Goal: Transaction & Acquisition: Obtain resource

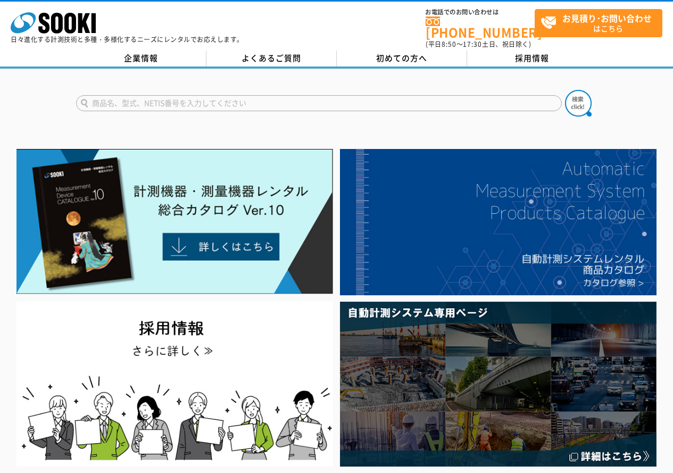
click at [141, 60] on div "企業情報 よくあるご質問 初めての方へ 採用情報" at bounding box center [336, 60] width 673 height 18
click at [143, 54] on link "企業情報" at bounding box center [141, 59] width 130 height 16
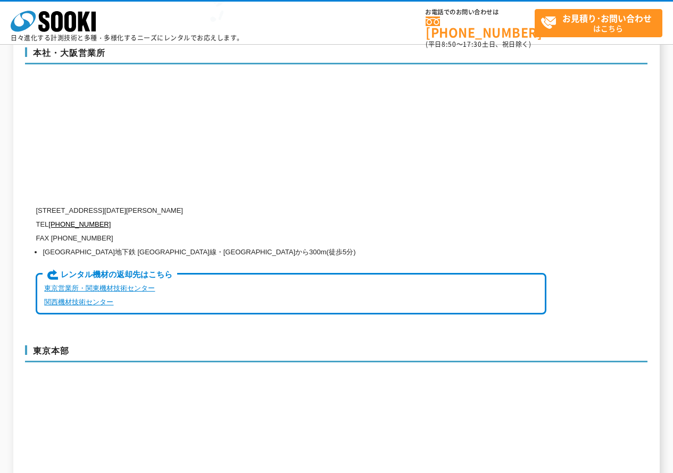
scroll to position [2502, 0]
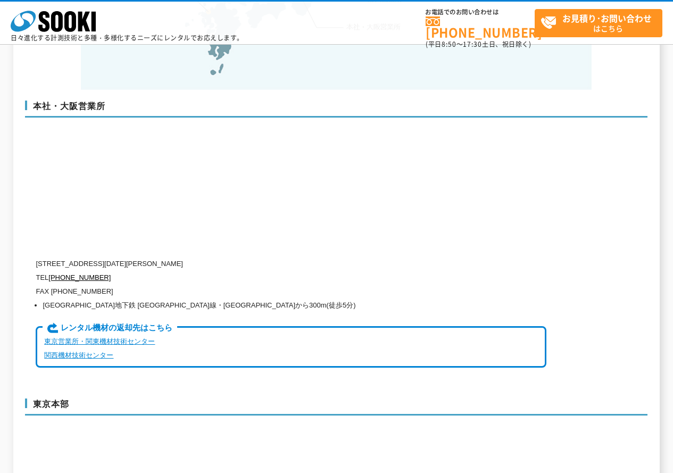
drag, startPoint x: 156, startPoint y: 244, endPoint x: 267, endPoint y: 235, distance: 111.1
click at [260, 257] on p "〒550-0005 大阪府大阪市西区西本町1-15-10 辰野西本町ビル13階" at bounding box center [291, 264] width 511 height 14
copy p "1-15-10 辰野西本町ビル13階"
click at [179, 257] on p "〒550-0005 大阪府大阪市西区西本町1-15-10 辰野西本町ビル13階" at bounding box center [291, 264] width 511 height 14
drag, startPoint x: 154, startPoint y: 244, endPoint x: 409, endPoint y: 244, distance: 254.5
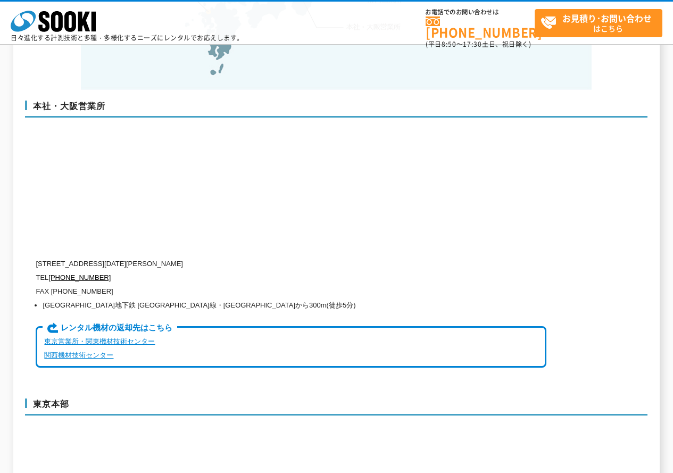
click at [409, 257] on p "〒550-0005 大阪府大阪市西区西本町1-15-10 辰野西本町ビル13階" at bounding box center [291, 264] width 511 height 14
copy p "1-15-10 辰野西本町ビル13階"
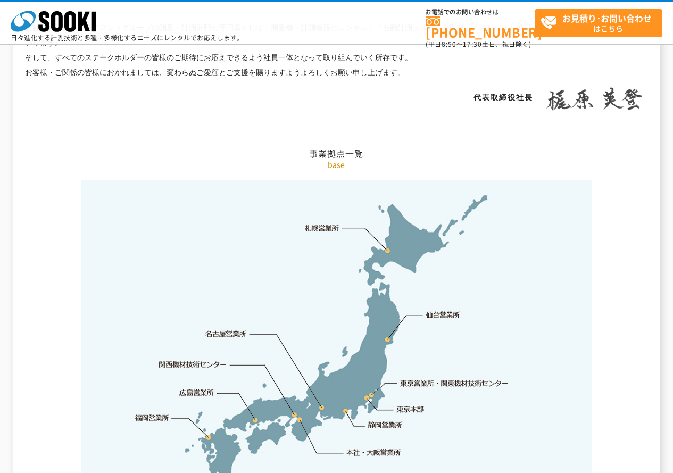
scroll to position [1863, 0]
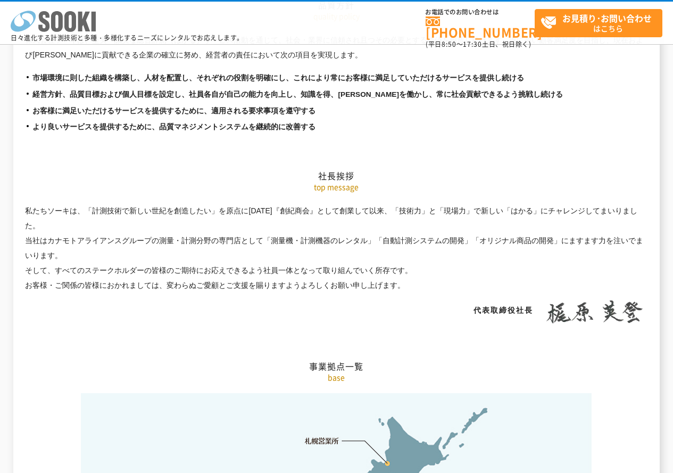
click at [64, 28] on icon "株式会社 ソーキ" at bounding box center [53, 21] width 85 height 21
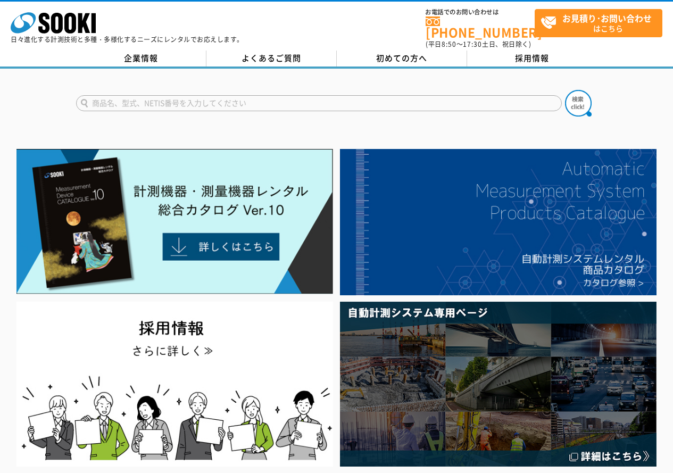
click at [267, 98] on input "text" at bounding box center [319, 103] width 486 height 16
type input "マイクロメータ"
click at [575, 91] on img at bounding box center [578, 103] width 27 height 27
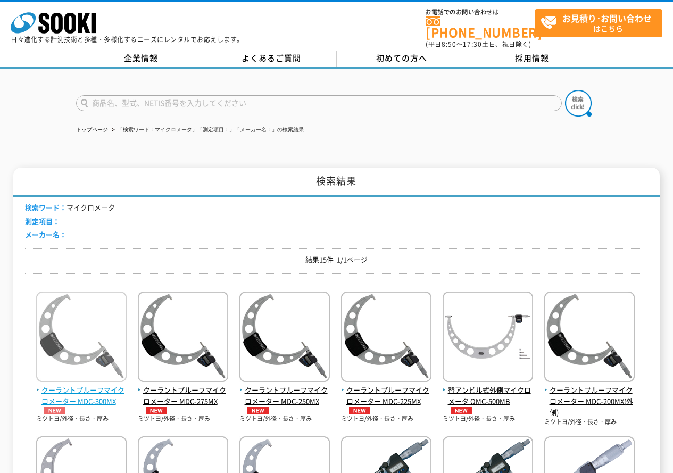
click at [93, 347] on img at bounding box center [81, 338] width 90 height 93
click at [90, 341] on img at bounding box center [81, 338] width 90 height 93
